Goal: Information Seeking & Learning: Check status

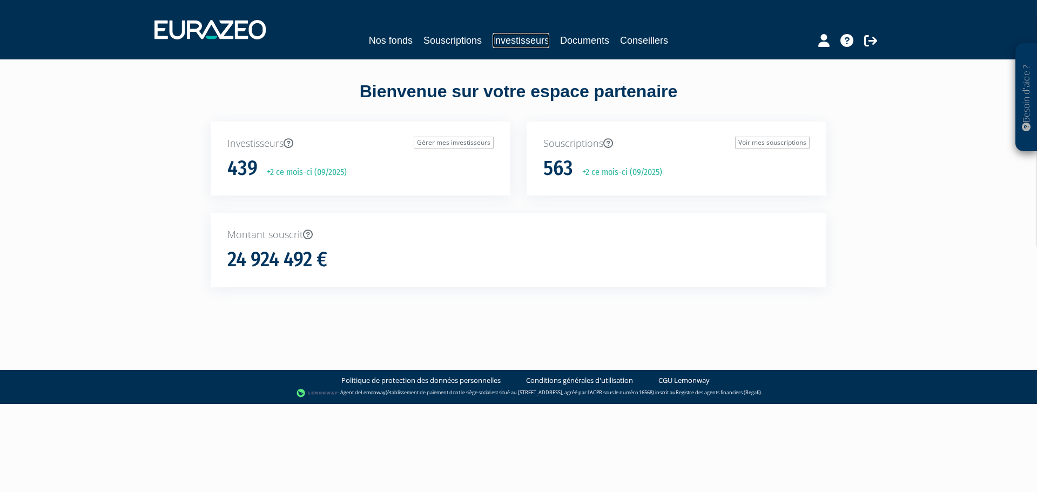
click at [519, 42] on link "Investisseurs" at bounding box center [520, 40] width 57 height 15
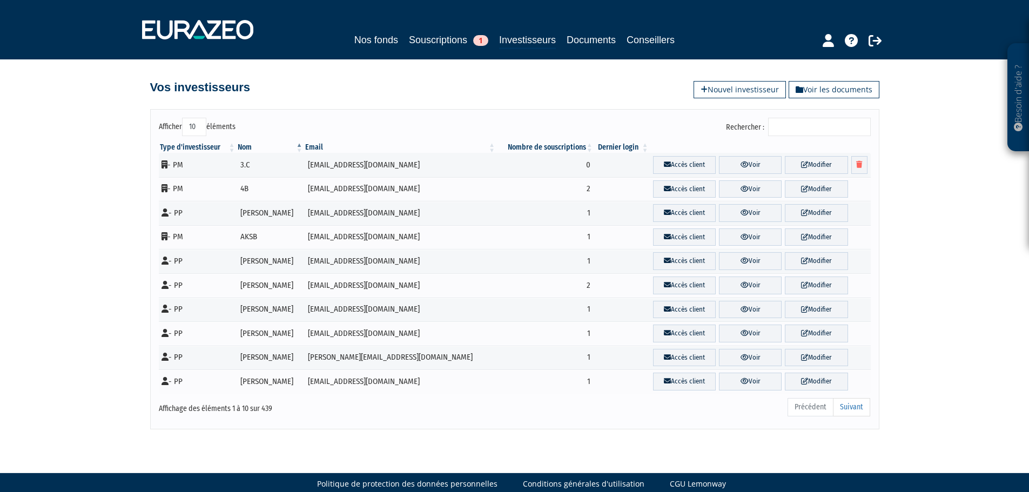
click at [792, 127] on input "Rechercher :" at bounding box center [819, 127] width 103 height 18
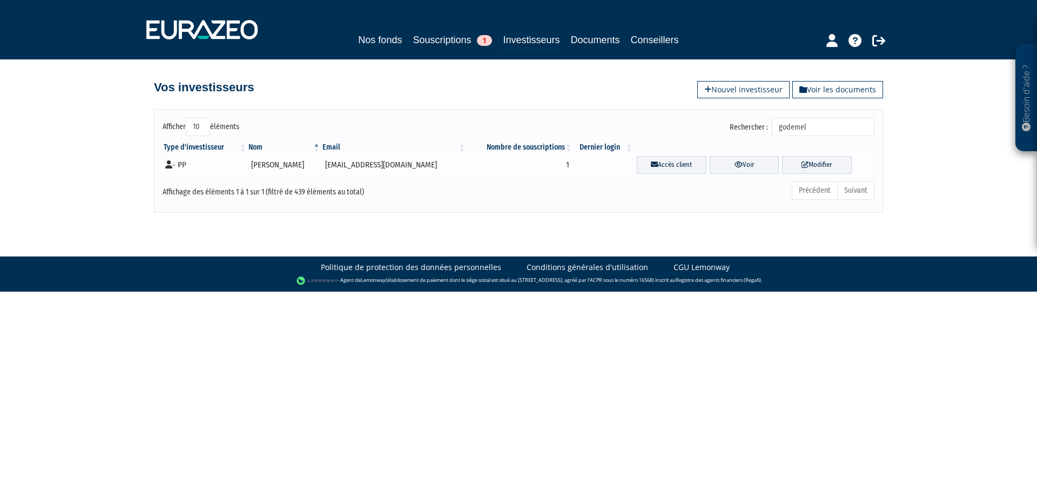
type input "godemel"
click at [171, 166] on icon at bounding box center [168, 164] width 7 height 8
click at [721, 167] on link "Voir" at bounding box center [745, 165] width 70 height 18
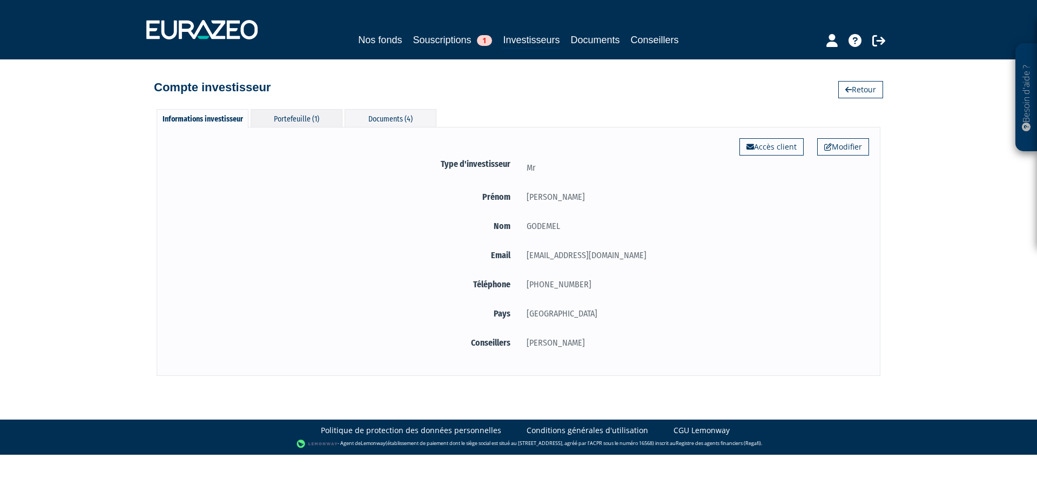
click at [307, 121] on div "Portefeuille (1)" at bounding box center [297, 118] width 92 height 18
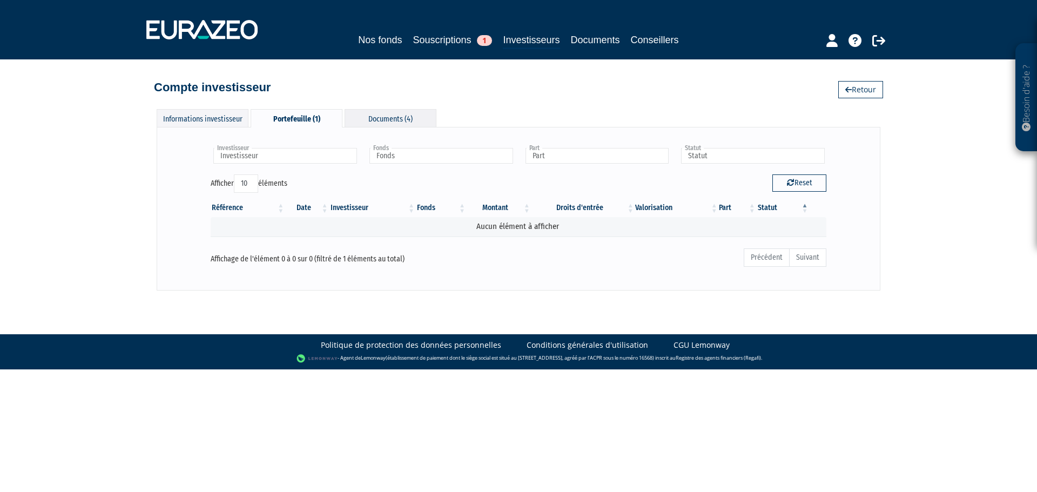
click at [375, 117] on div "Documents (4)" at bounding box center [391, 118] width 92 height 18
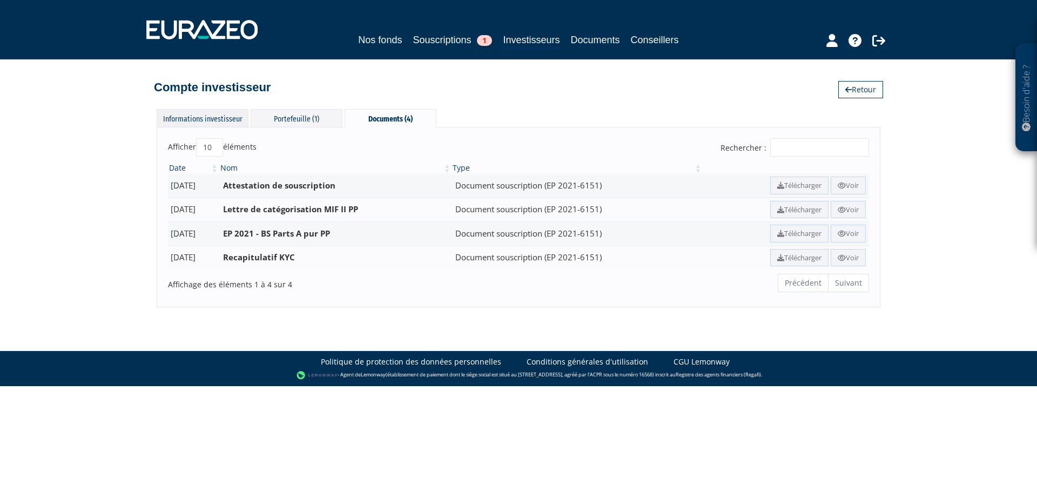
click at [218, 120] on div "Informations investisseur" at bounding box center [203, 118] width 92 height 18
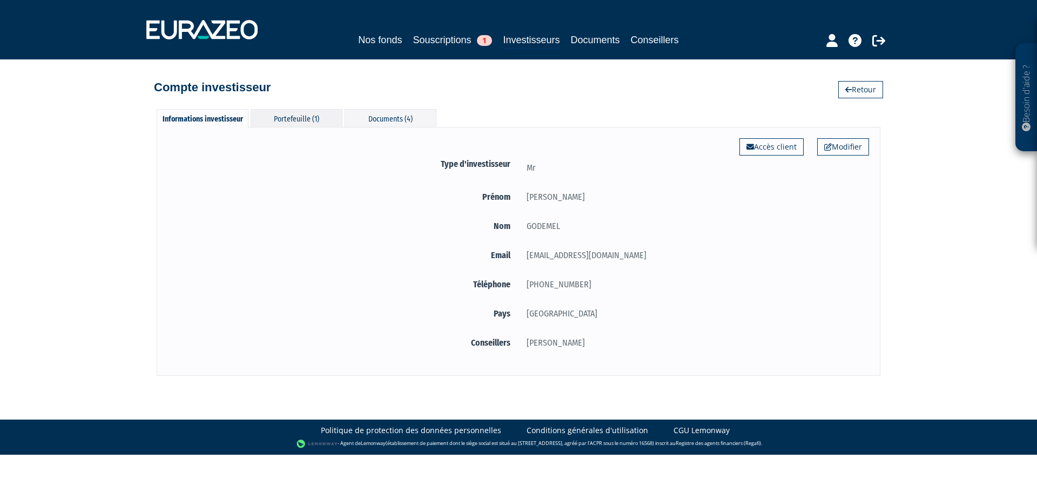
click at [269, 118] on div "Portefeuille (1)" at bounding box center [297, 118] width 92 height 18
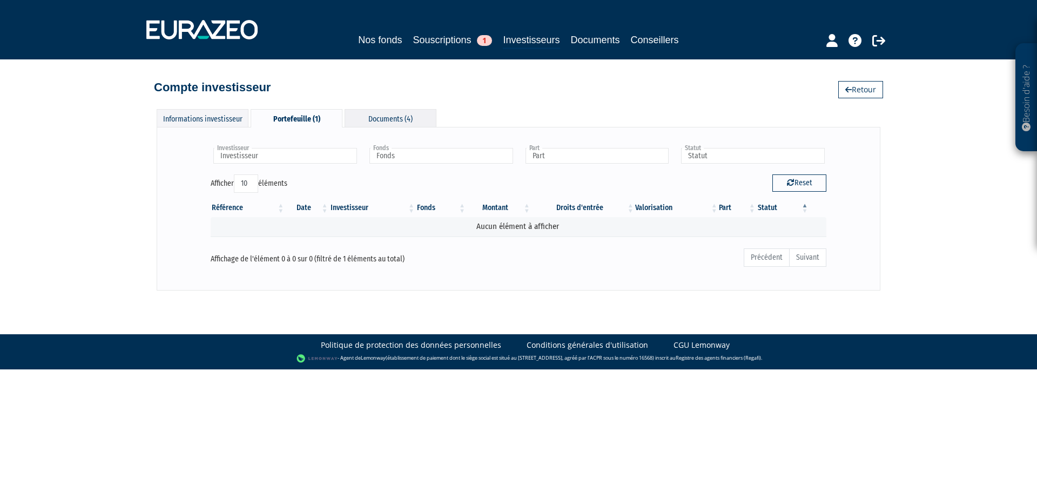
click at [377, 122] on div "Documents (4)" at bounding box center [391, 118] width 92 height 18
